Goal: Task Accomplishment & Management: Manage account settings

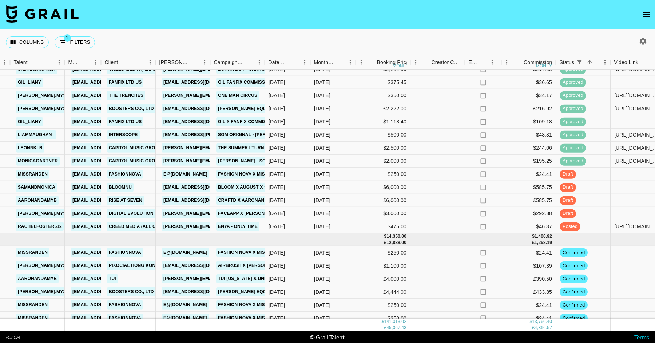
scroll to position [1262, 232]
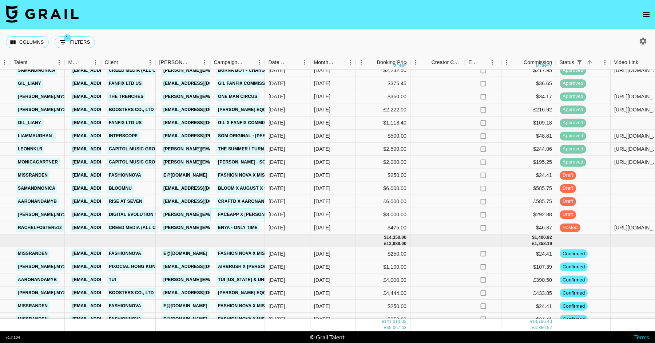
click at [250, 214] on link "Faceapp X Magda" at bounding box center [249, 214] width 67 height 9
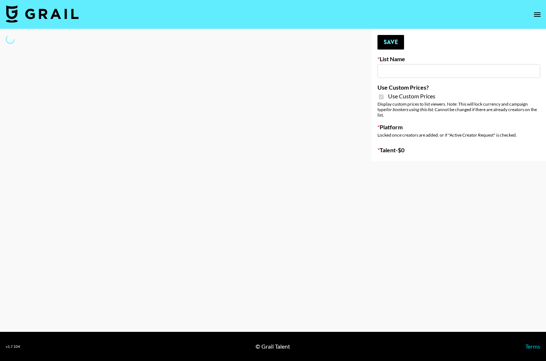
type input "Poizon (Shirley 26th Sept)"
checkbox input "true"
select select "Brand"
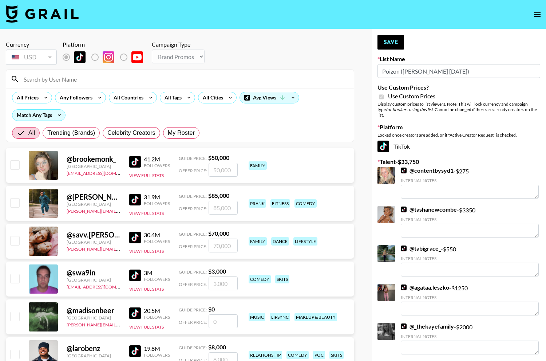
click at [155, 83] on input at bounding box center [184, 79] width 330 height 12
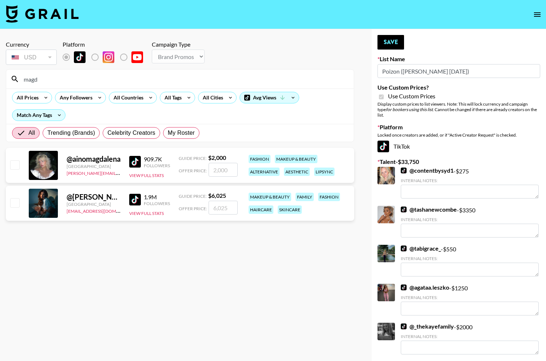
type input "magd"
click at [222, 210] on input "number" at bounding box center [223, 208] width 29 height 14
checkbox input "true"
type input "4000"
click at [385, 41] on button "Save" at bounding box center [390, 42] width 27 height 15
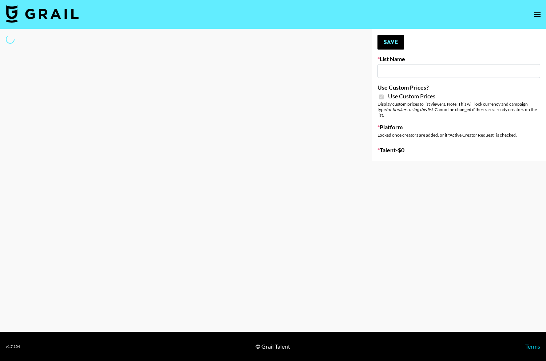
type input "Poizon IG ([DATE])"
checkbox input "true"
select select "Brand"
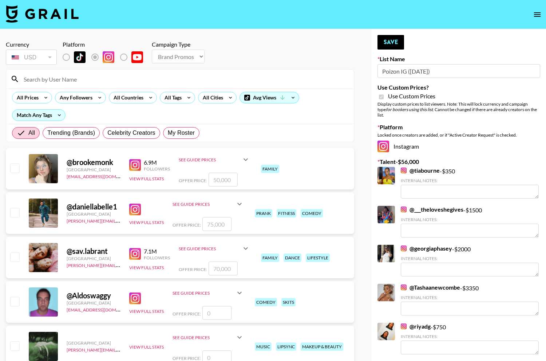
click at [90, 82] on input at bounding box center [184, 79] width 330 height 12
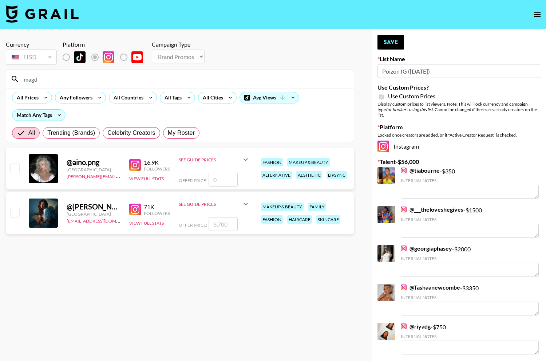
type input "magd"
click at [235, 226] on input "number" at bounding box center [223, 224] width 29 height 14
type input "40"
checkbox input "true"
type input "4000"
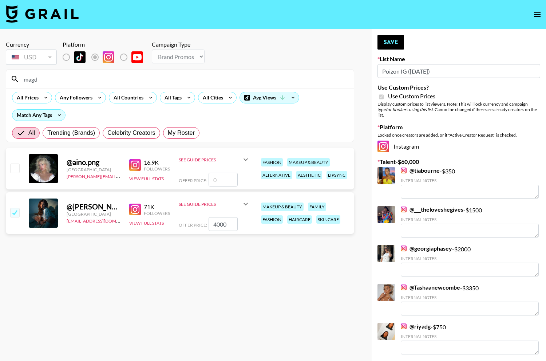
click at [217, 260] on section "Currency USD USD ​ Platform Campaign Type Choose Type... Song Promos Brand Prom…" at bounding box center [180, 186] width 348 height 302
click at [390, 41] on button "Save" at bounding box center [390, 42] width 27 height 15
